Goal: Transaction & Acquisition: Purchase product/service

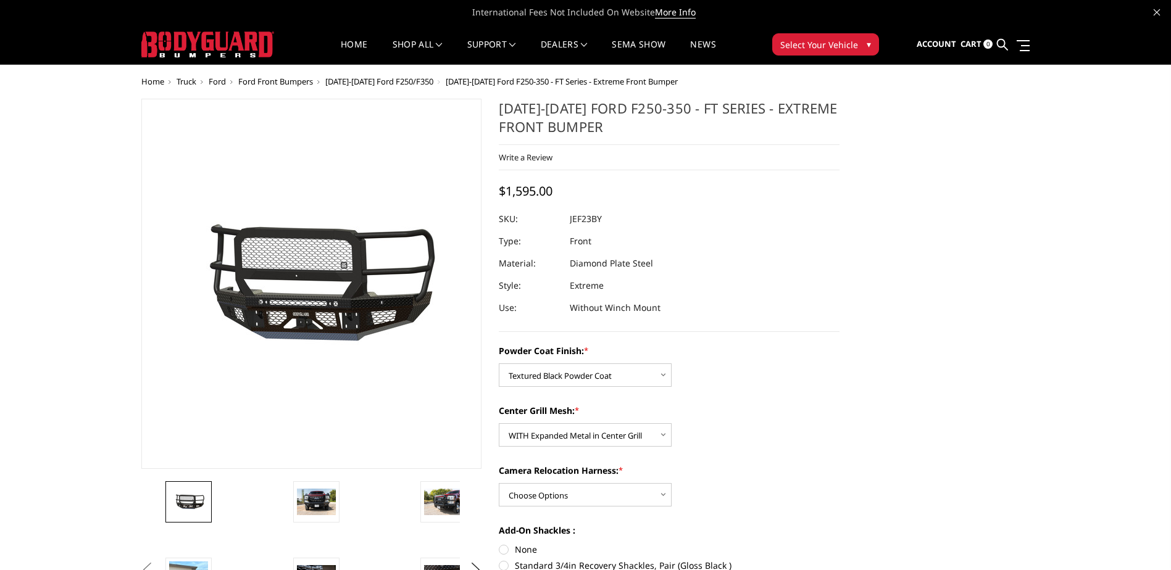
select select "3265"
select select "3266"
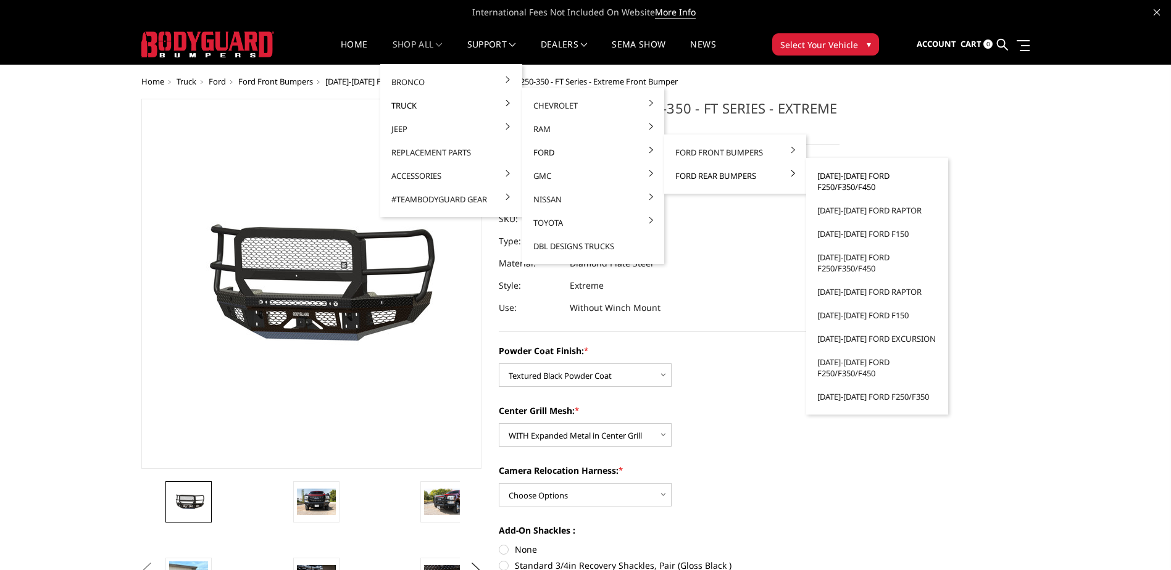
click at [819, 180] on link "[DATE]-[DATE] Ford F250/F350/F450" at bounding box center [877, 181] width 132 height 35
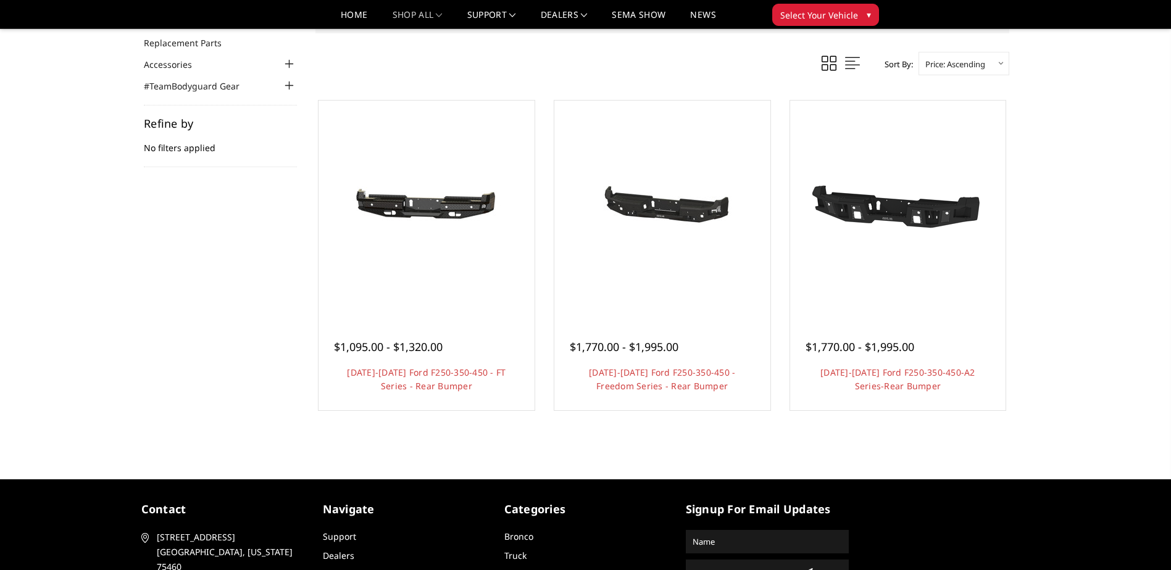
scroll to position [185, 0]
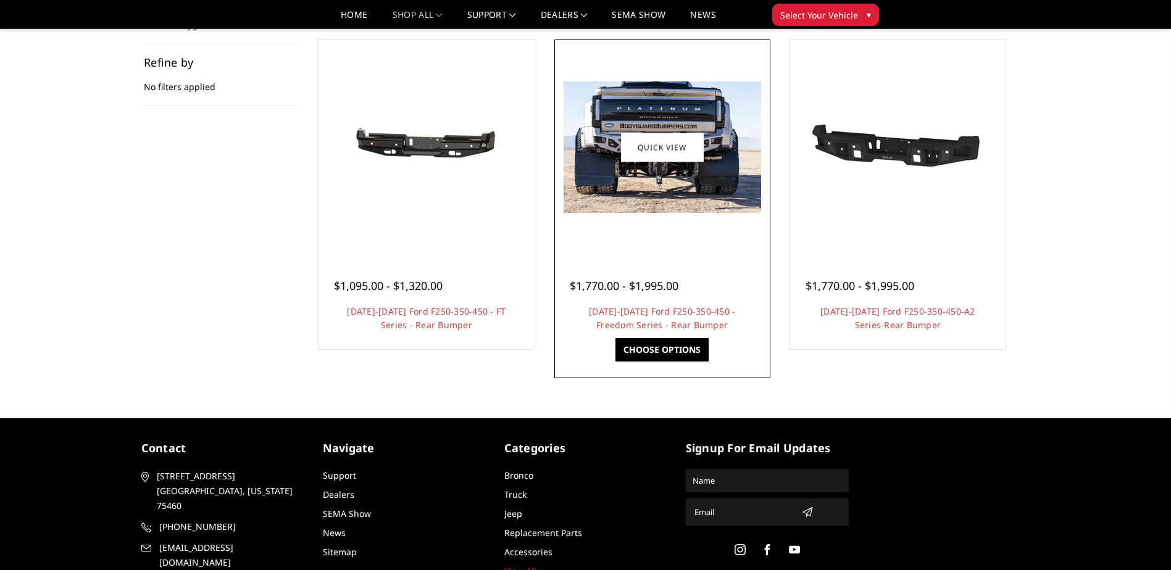
click at [672, 163] on img at bounding box center [663, 146] width 198 height 131
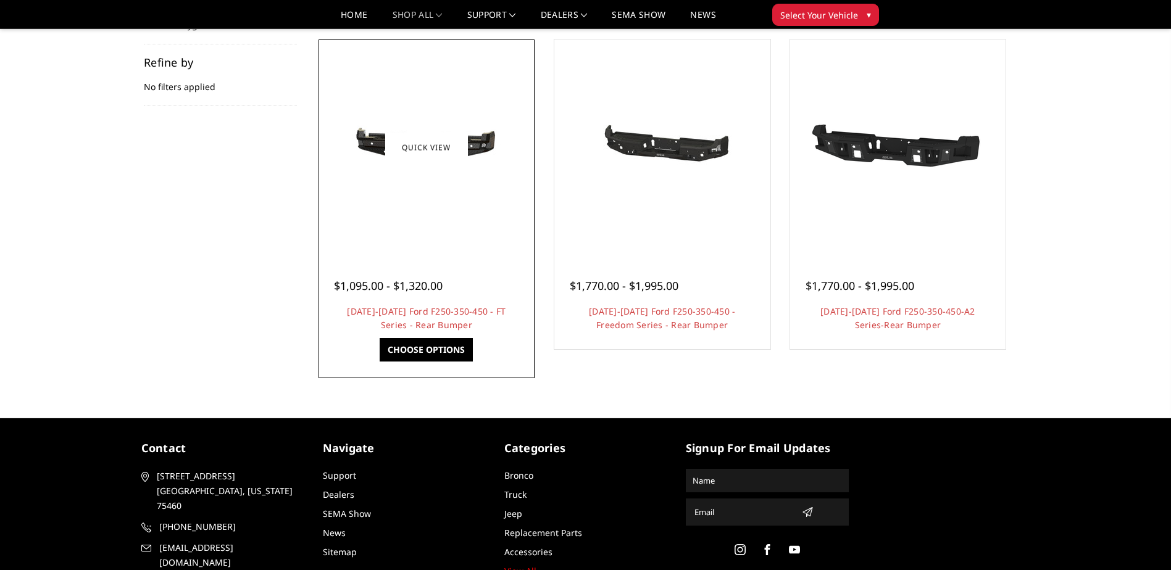
click at [406, 173] on img at bounding box center [427, 148] width 198 height 94
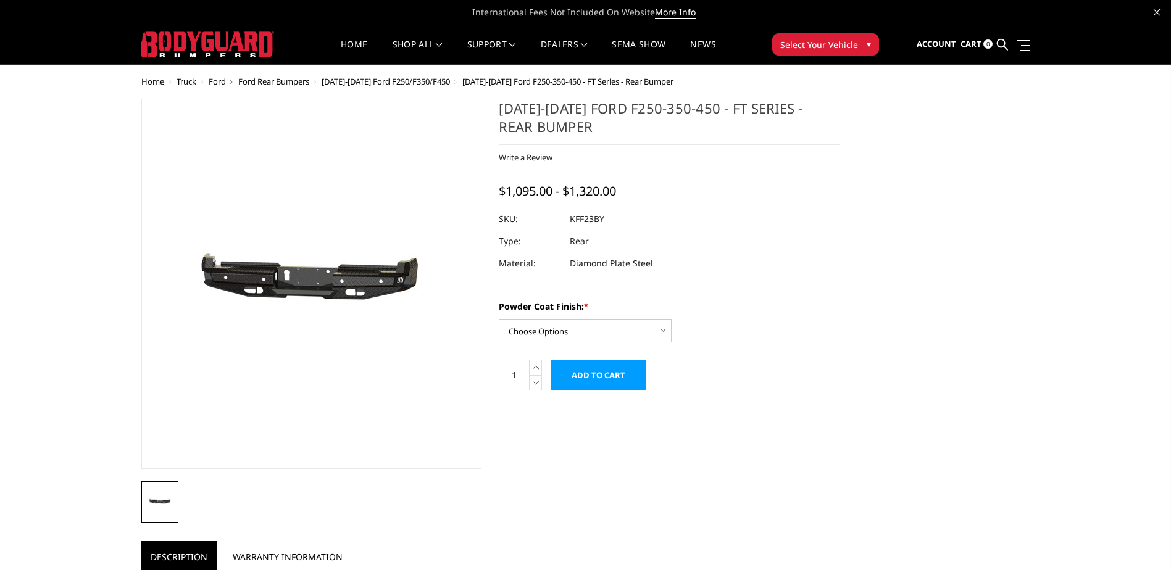
click at [285, 276] on img at bounding box center [346, 285] width 790 height 376
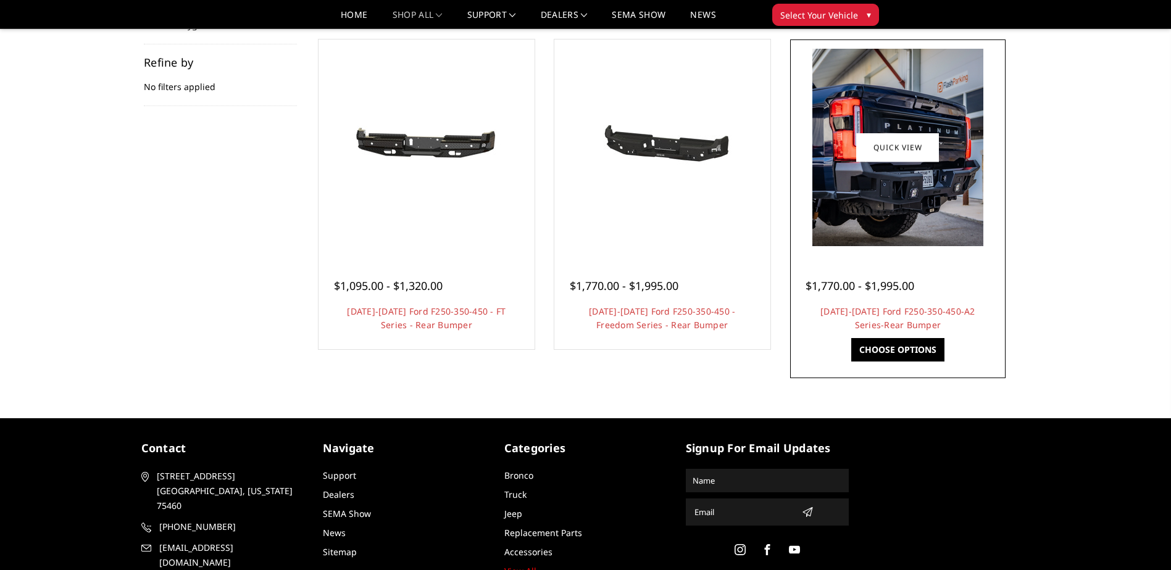
click at [830, 146] on img at bounding box center [897, 148] width 171 height 198
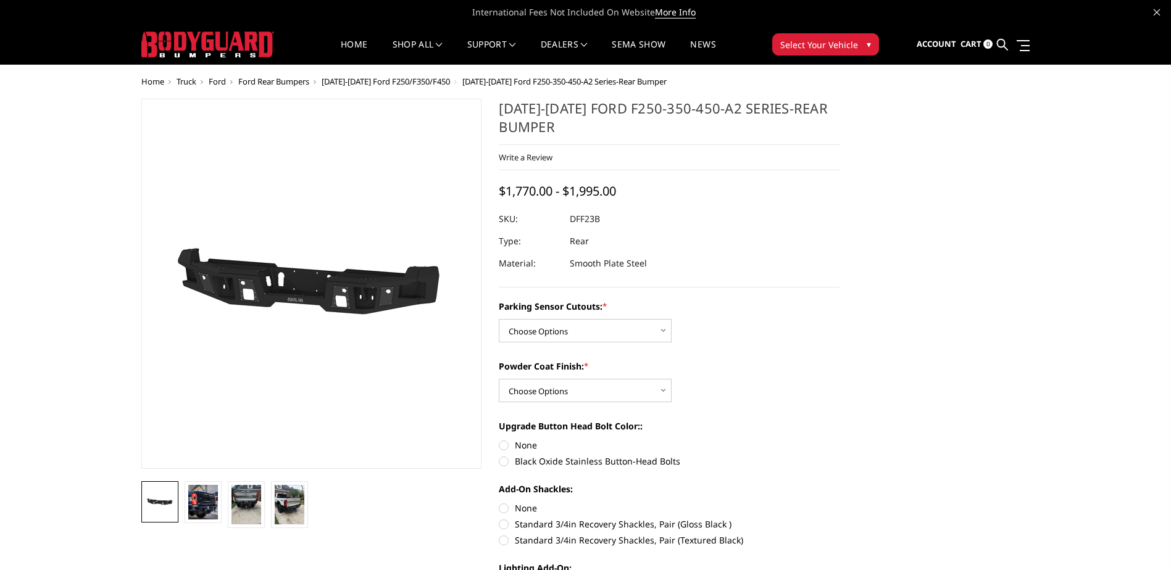
click at [966, 44] on span "Cart" at bounding box center [970, 43] width 21 height 11
